Goal: Task Accomplishment & Management: Complete application form

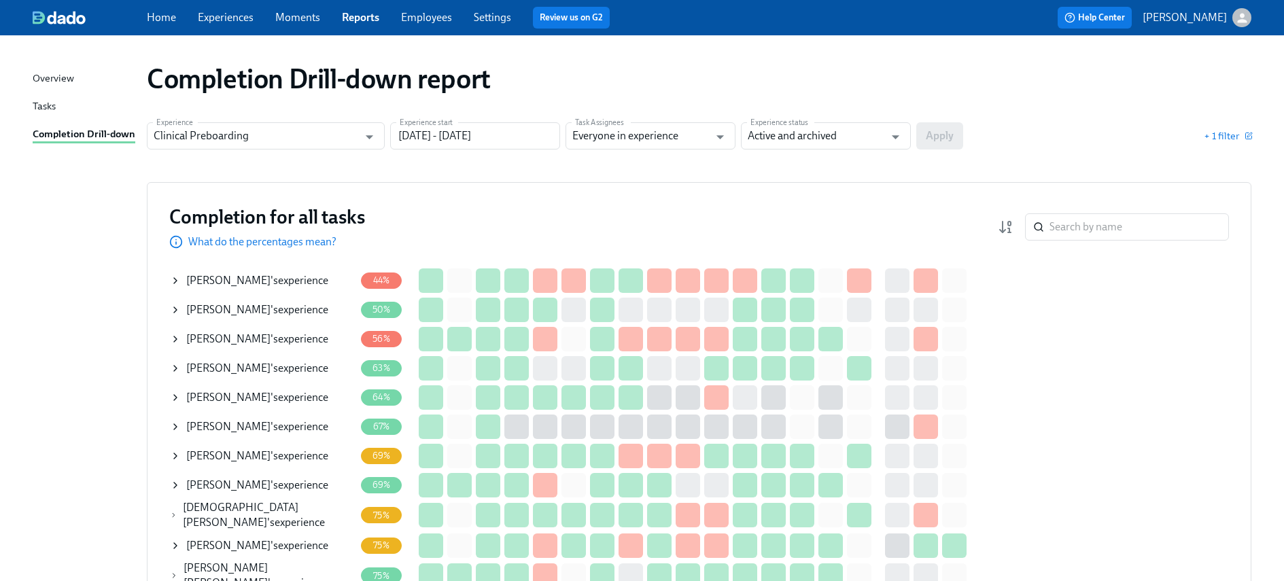
click at [175, 312] on icon at bounding box center [175, 310] width 11 height 11
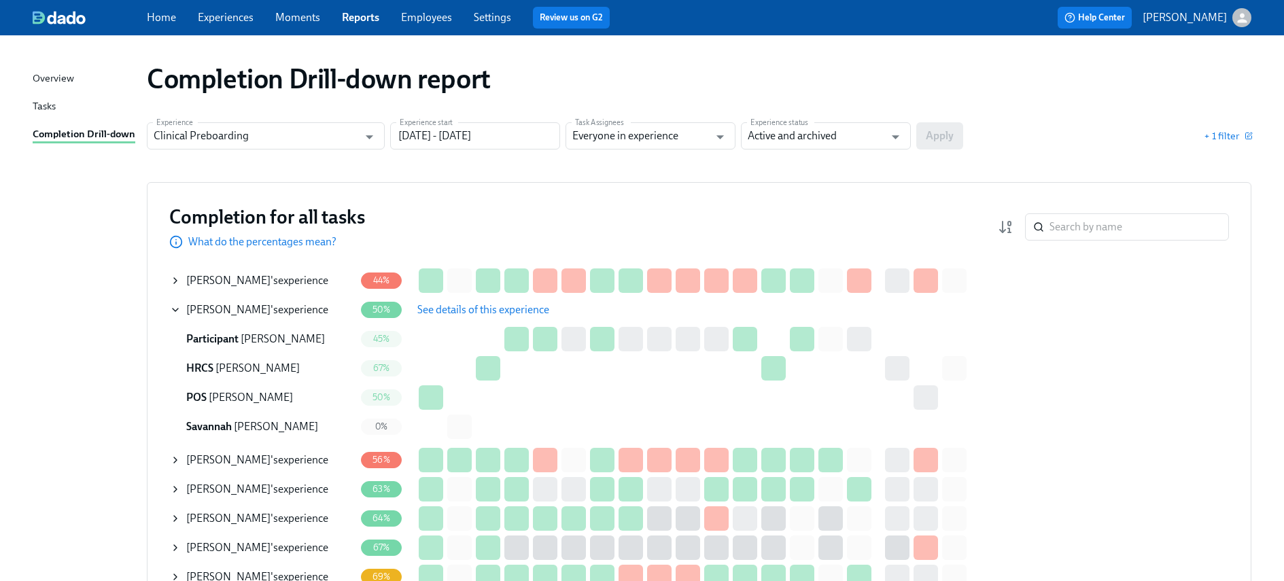
click at [483, 306] on span "See details of this experience" at bounding box center [483, 310] width 132 height 14
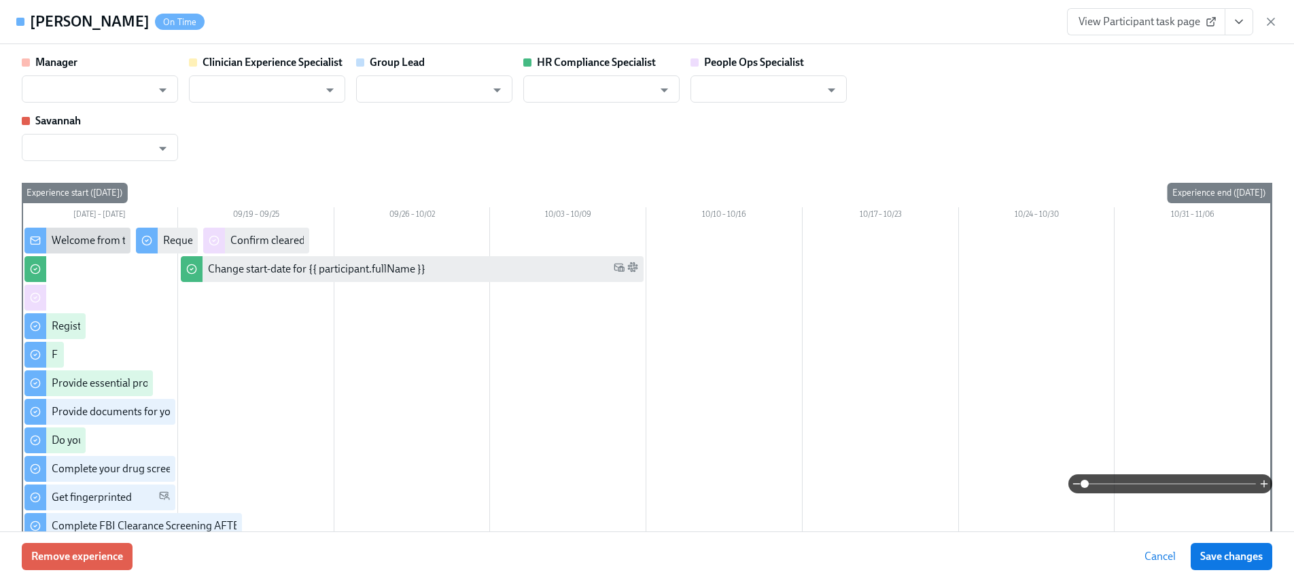
type input "Sarah Taormino"
type input "[PERSON_NAME]"
type input "Brianna Keach"
type input "Savannah Doherty"
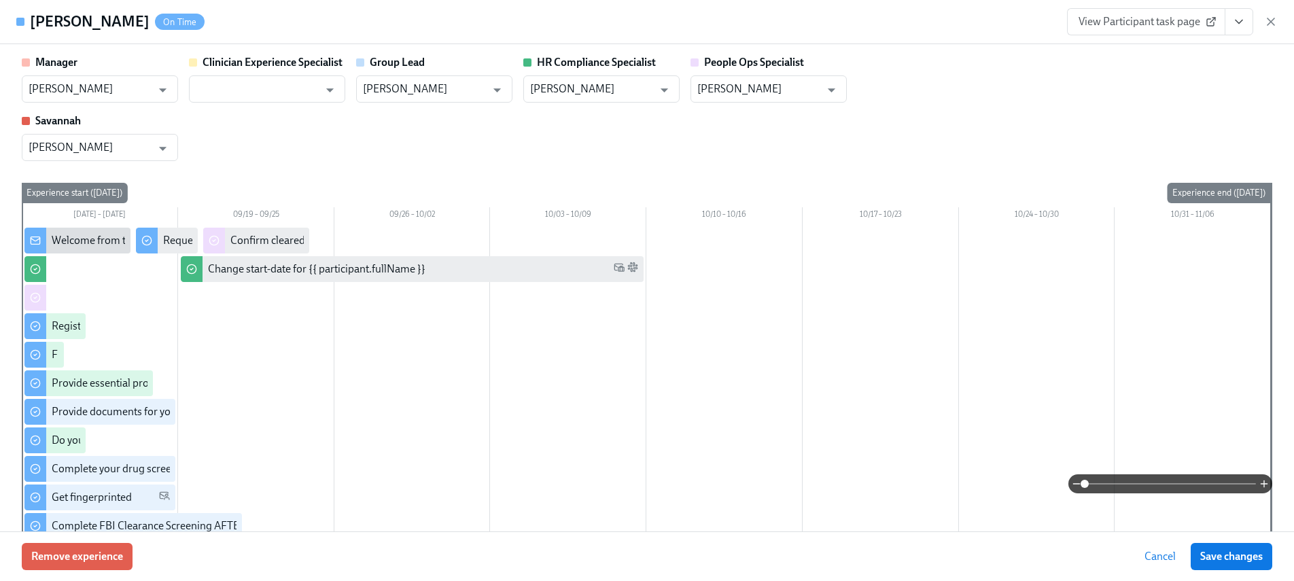
click at [1136, 24] on span "View Participant task page" at bounding box center [1146, 22] width 135 height 14
click at [1270, 20] on icon "button" at bounding box center [1271, 21] width 7 height 7
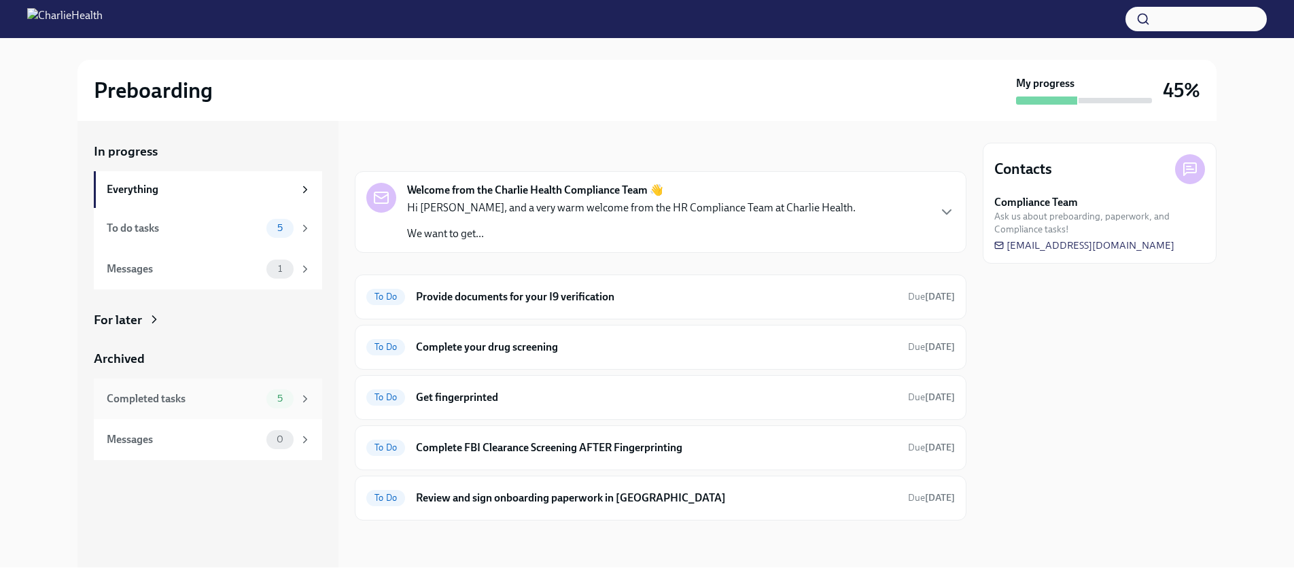
click at [208, 385] on div "Completed tasks 5" at bounding box center [208, 399] width 228 height 41
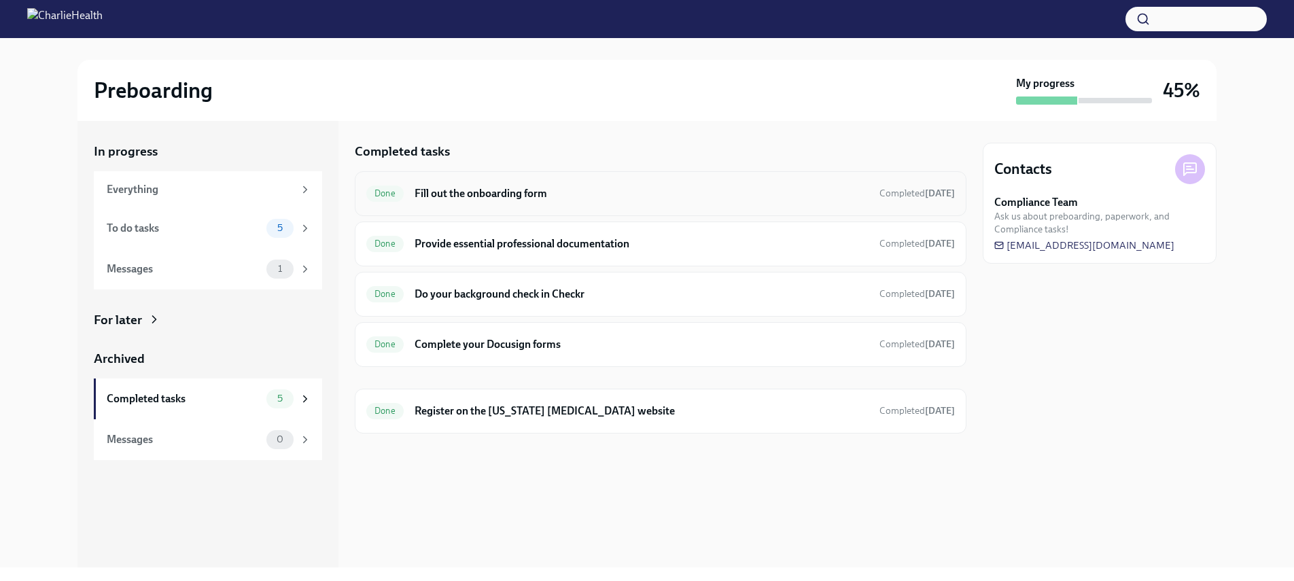
click at [534, 199] on h6 "Fill out the onboarding form" at bounding box center [642, 193] width 454 height 15
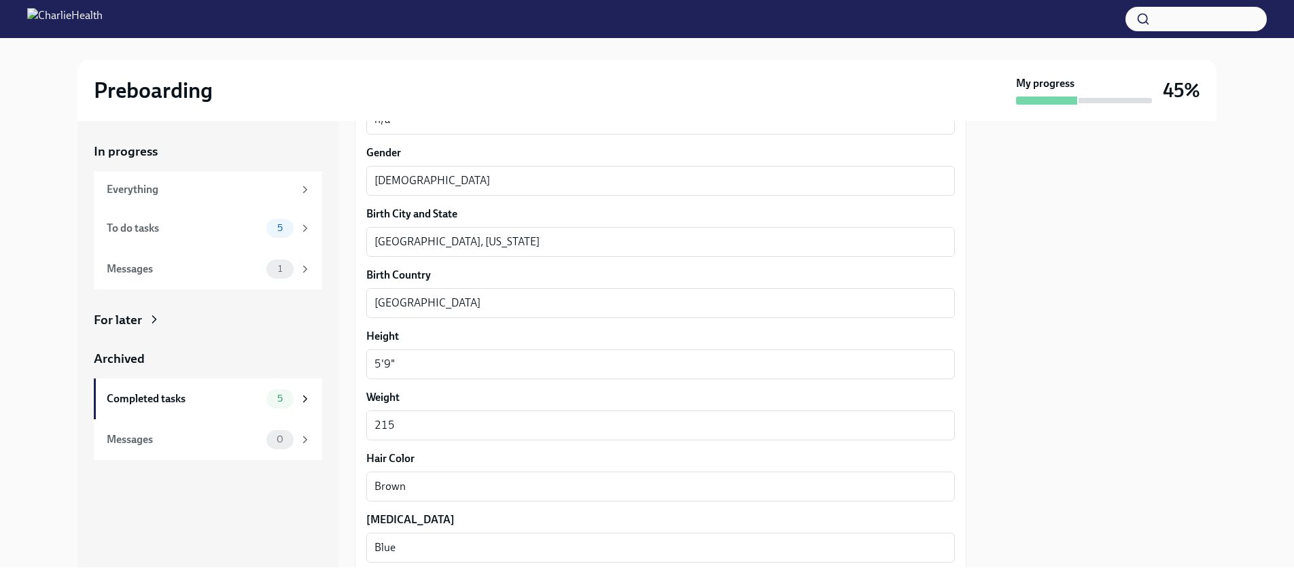
scroll to position [1217, 0]
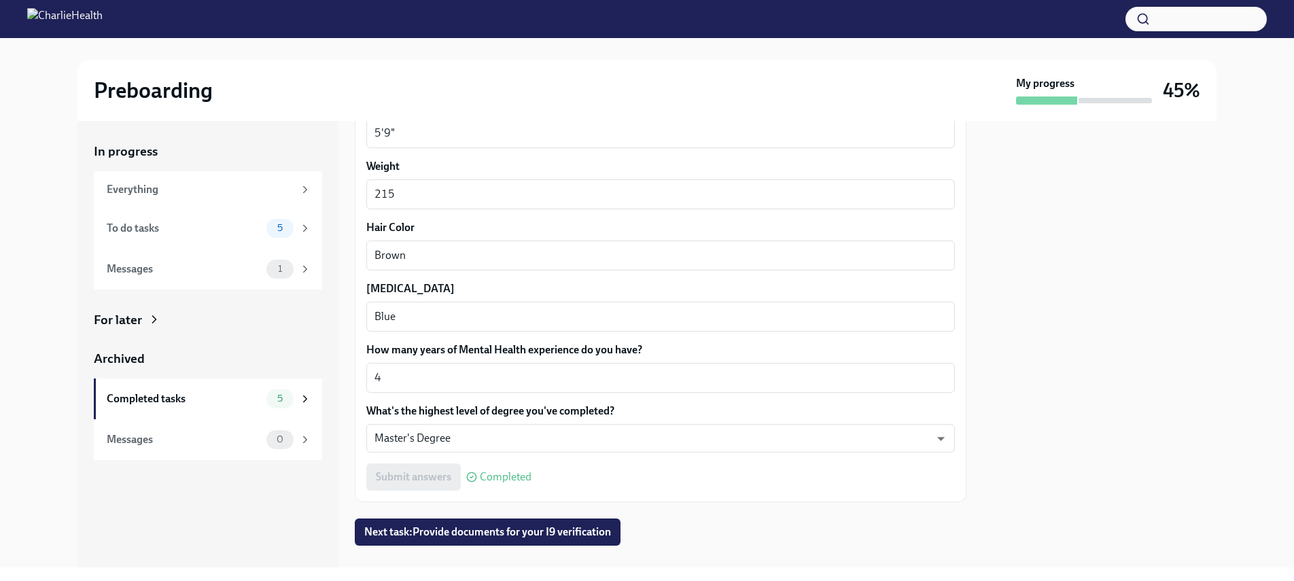
click at [1014, 177] on div at bounding box center [1100, 344] width 234 height 447
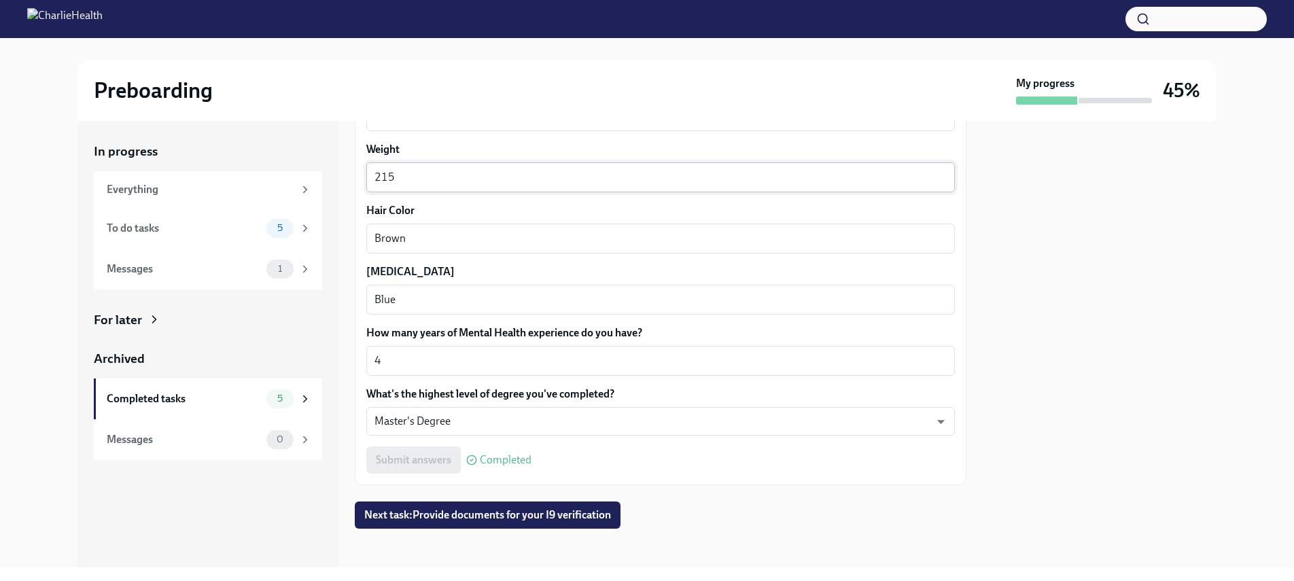
scroll to position [1239, 0]
